Goal: Task Accomplishment & Management: Use online tool/utility

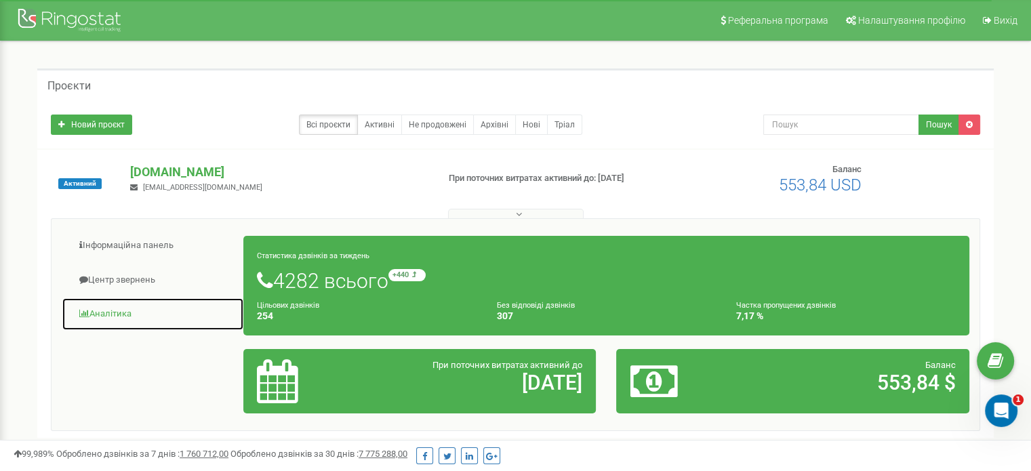
click at [117, 317] on link "Аналiтика" at bounding box center [153, 314] width 182 height 33
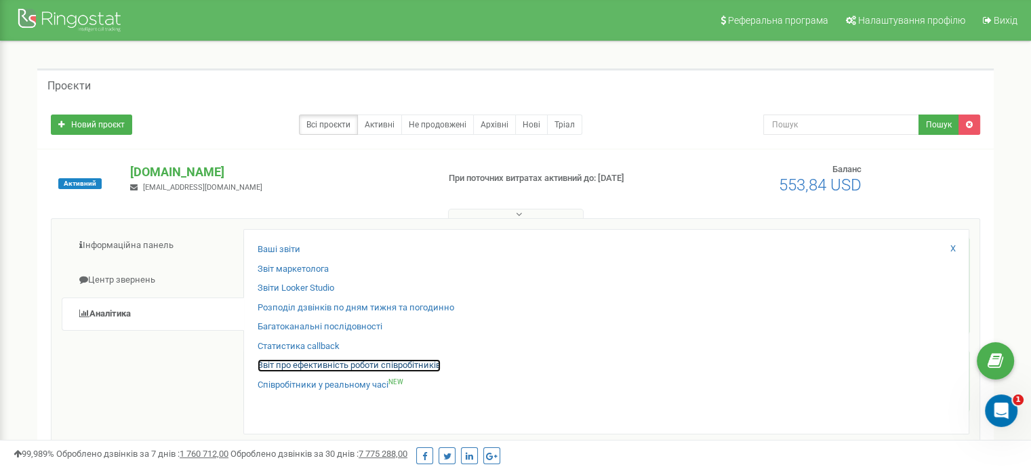
click at [371, 363] on link "Звіт про ефективність роботи співробітників" at bounding box center [349, 365] width 183 height 13
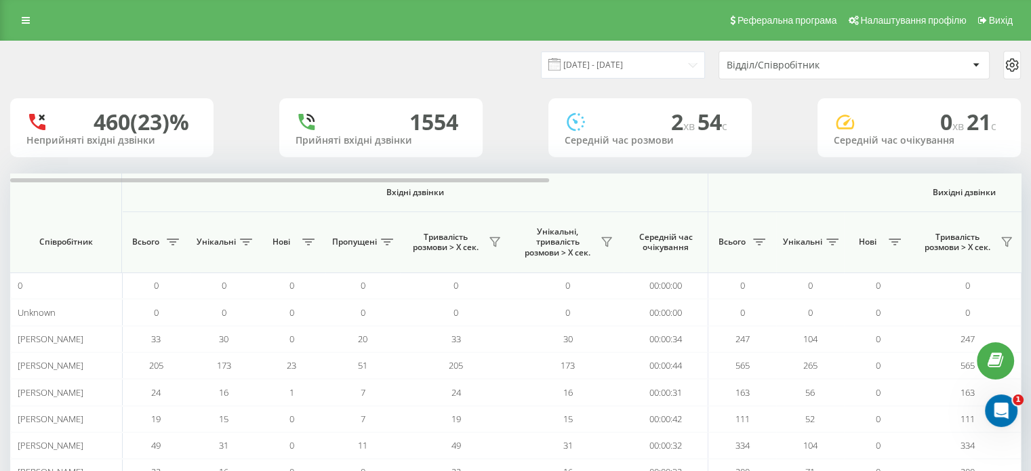
click at [805, 60] on div "Відділ/Співробітник" at bounding box center [808, 66] width 162 height 12
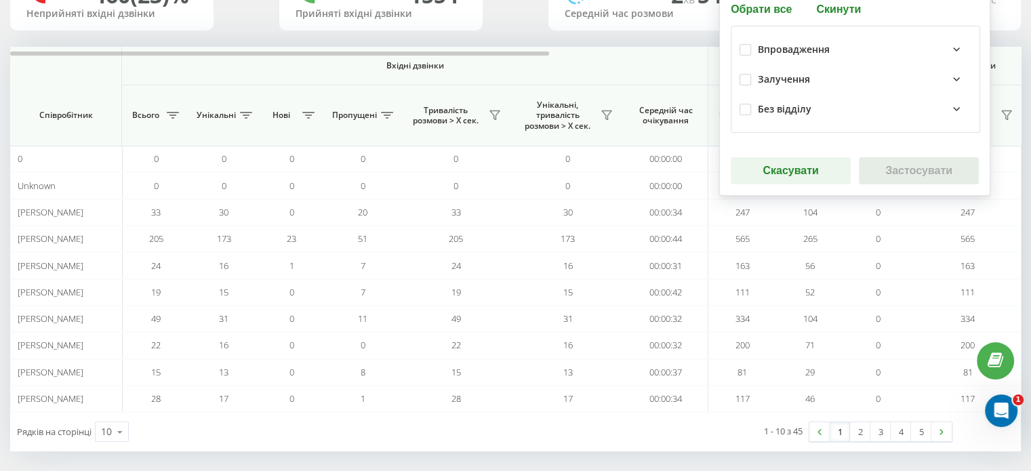
scroll to position [131, 0]
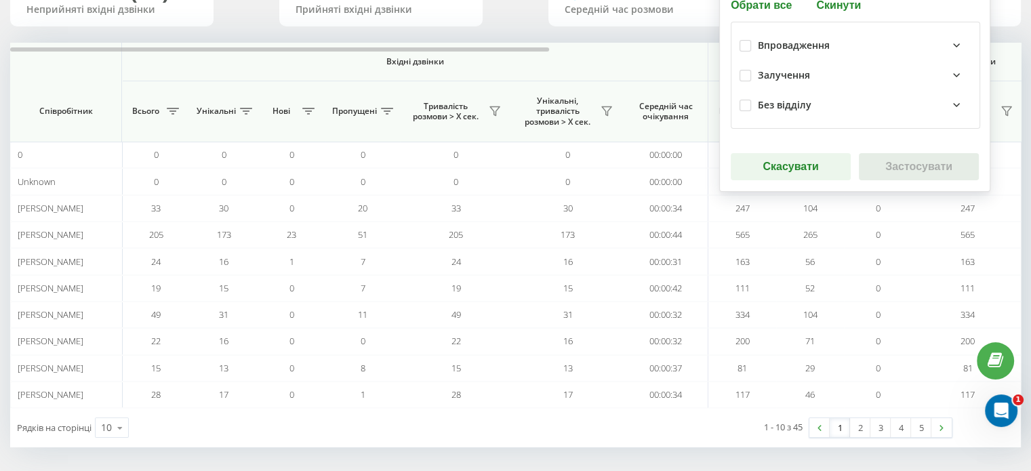
click at [814, 81] on div "Залучення" at bounding box center [865, 75] width 214 height 16
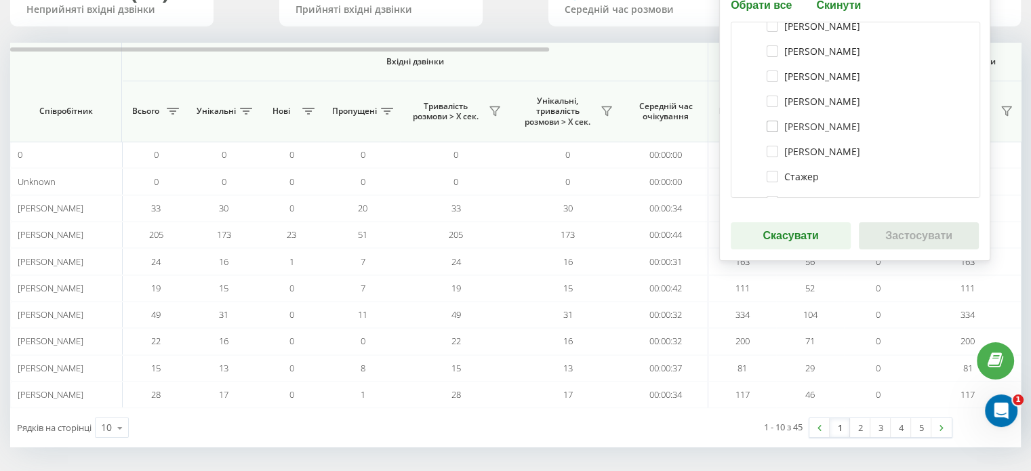
scroll to position [339, 0]
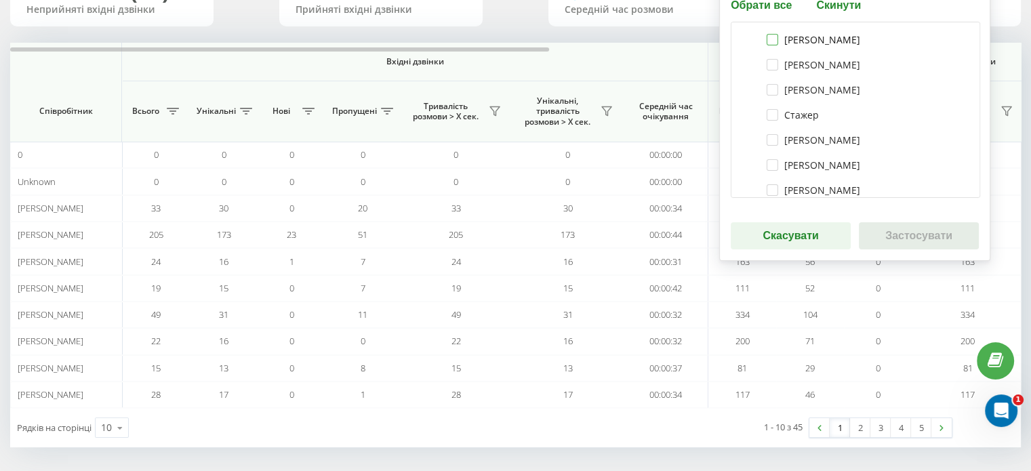
click at [791, 38] on label "Петрушко Анастасія" at bounding box center [814, 40] width 94 height 12
checkbox input "true"
click at [900, 246] on button "Застосувати" at bounding box center [919, 235] width 120 height 27
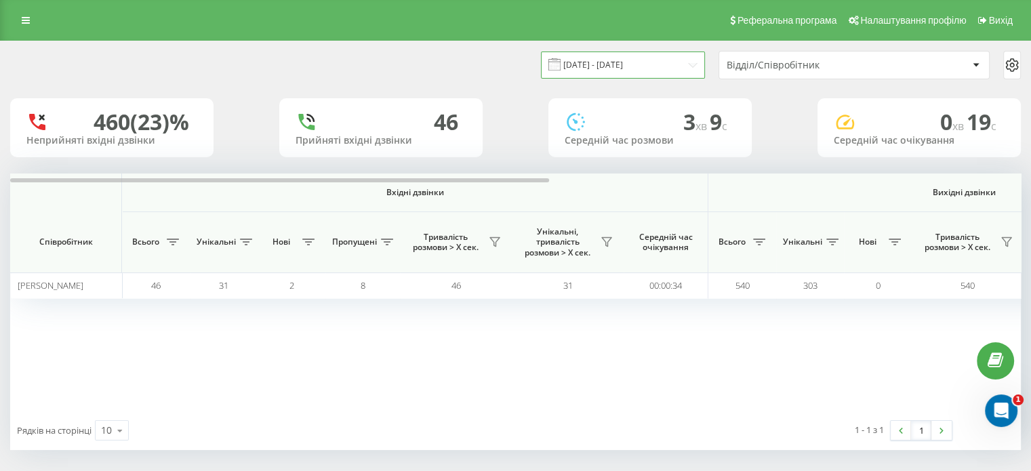
click at [618, 59] on input "22.07.2025 - 22.08.2025" at bounding box center [623, 65] width 164 height 26
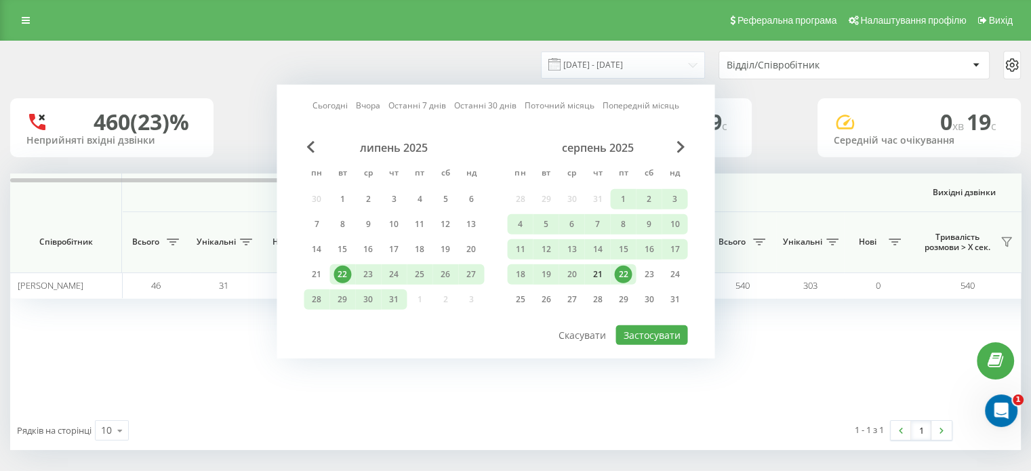
click at [601, 271] on div "21" at bounding box center [598, 275] width 18 height 18
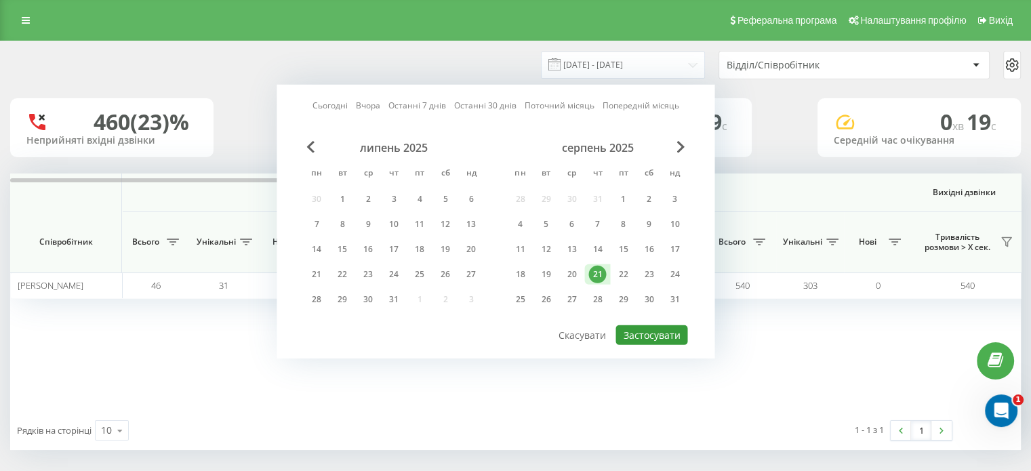
click at [652, 332] on button "Застосувати" at bounding box center [652, 335] width 72 height 20
type input "21.08.2025 - 21.08.2025"
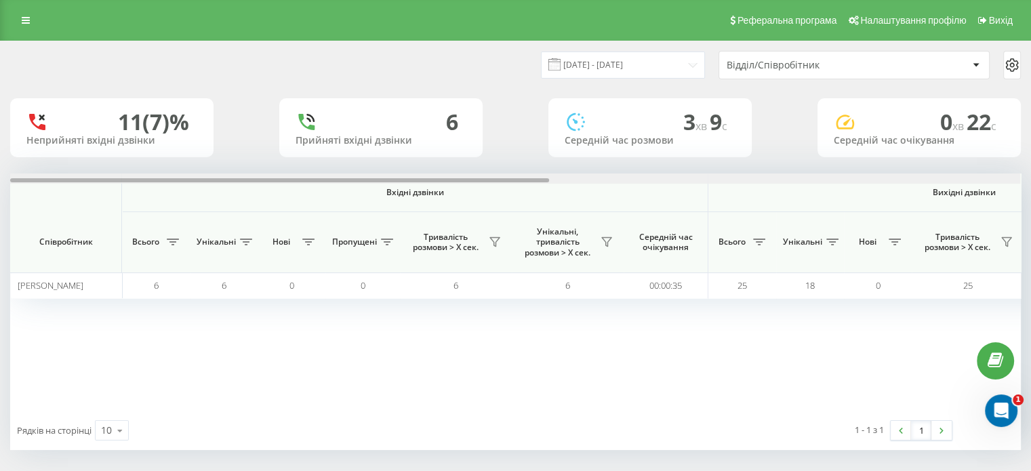
scroll to position [0, 881]
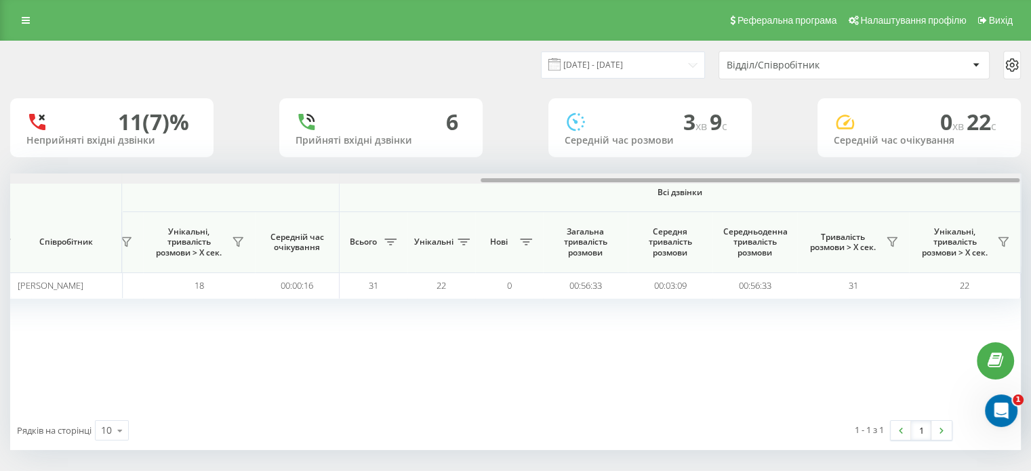
drag, startPoint x: 503, startPoint y: 176, endPoint x: 653, endPoint y: 180, distance: 149.9
click at [654, 180] on div at bounding box center [515, 179] width 1010 height 10
drag, startPoint x: 656, startPoint y: 179, endPoint x: 1039, endPoint y: 165, distance: 382.6
click at [1031, 165] on html "vprovadzhennia.Mr... Проекти vprovadzhennia.Mriia.gov.ua Дашборд Центр звернень…" at bounding box center [515, 235] width 1031 height 471
click at [894, 243] on icon at bounding box center [892, 242] width 11 height 11
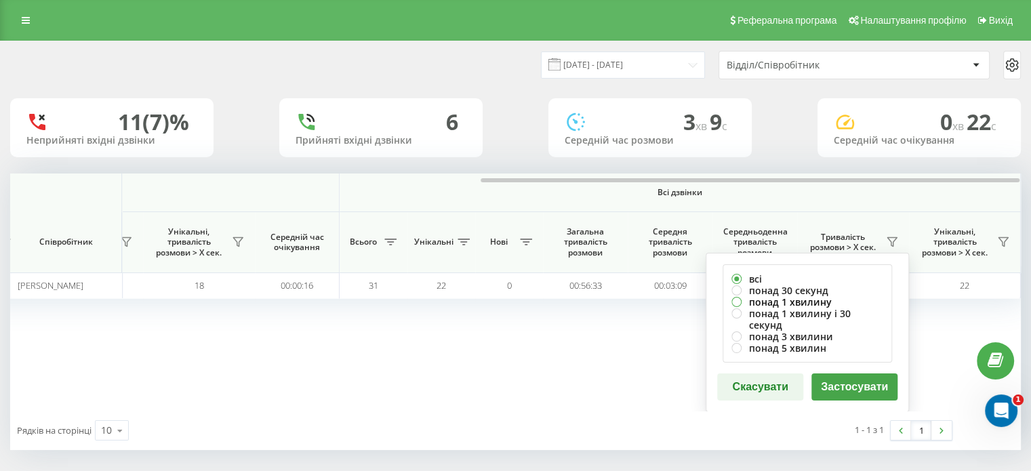
click at [795, 301] on label "понад 1 хвилину" at bounding box center [808, 302] width 152 height 12
radio input "true"
click at [850, 380] on button "Застосувати" at bounding box center [855, 387] width 86 height 27
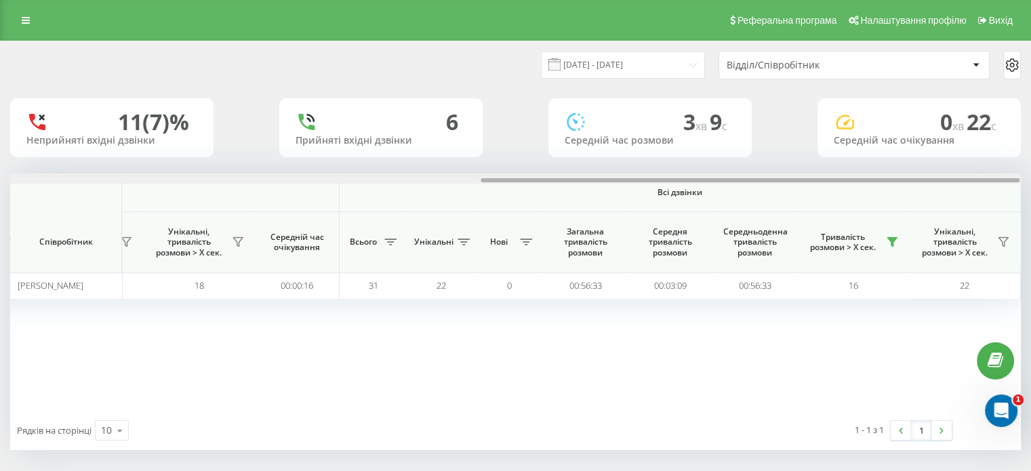
drag, startPoint x: 552, startPoint y: 180, endPoint x: 1041, endPoint y: 178, distance: 488.8
click at [1031, 178] on html "vprovadzhennia.Mr... Проекти vprovadzhennia.Mriia.gov.ua Дашборд Центр звернень…" at bounding box center [515, 235] width 1031 height 471
click at [31, 12] on link at bounding box center [26, 20] width 24 height 19
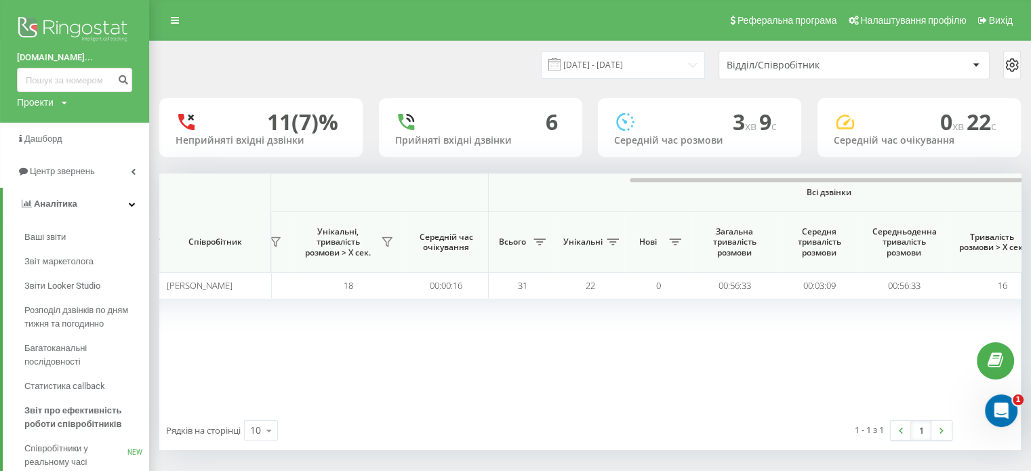
click at [108, 28] on img at bounding box center [74, 31] width 115 height 34
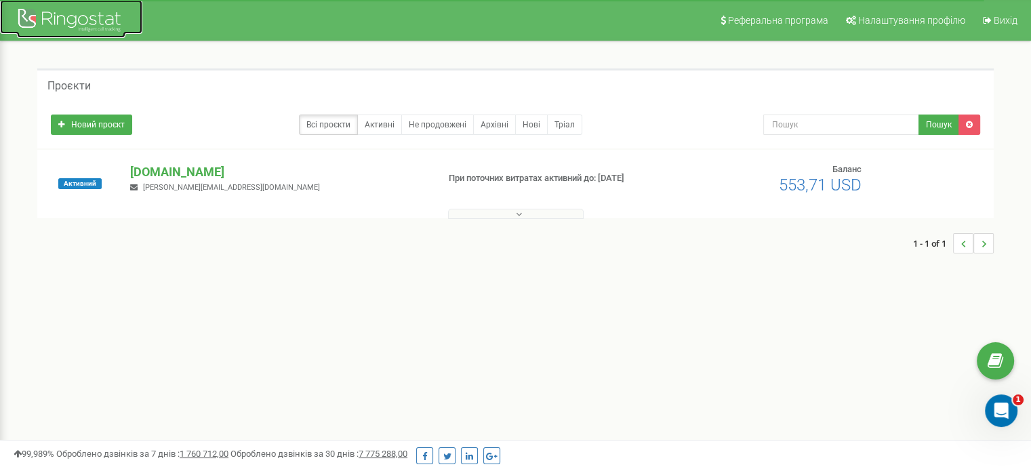
click at [56, 13] on div at bounding box center [71, 21] width 108 height 33
